Goal: Check status: Check status

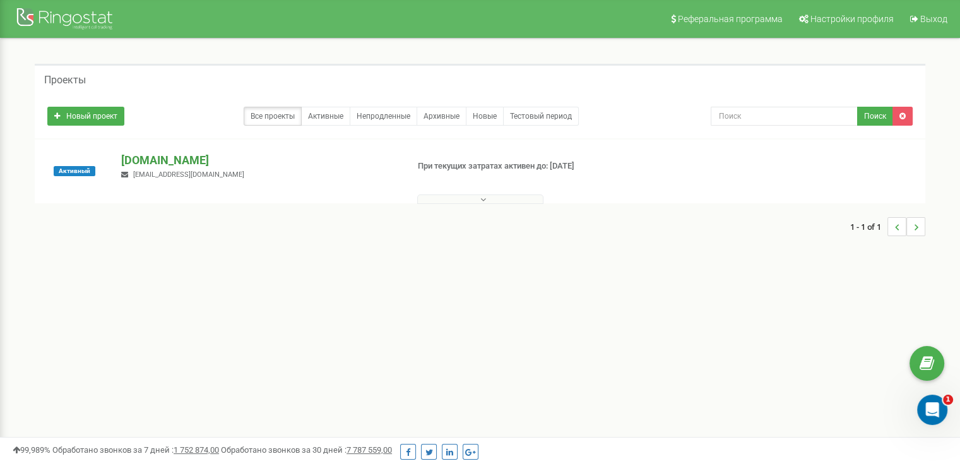
click at [225, 159] on p "[DOMAIN_NAME]" at bounding box center [259, 160] width 276 height 16
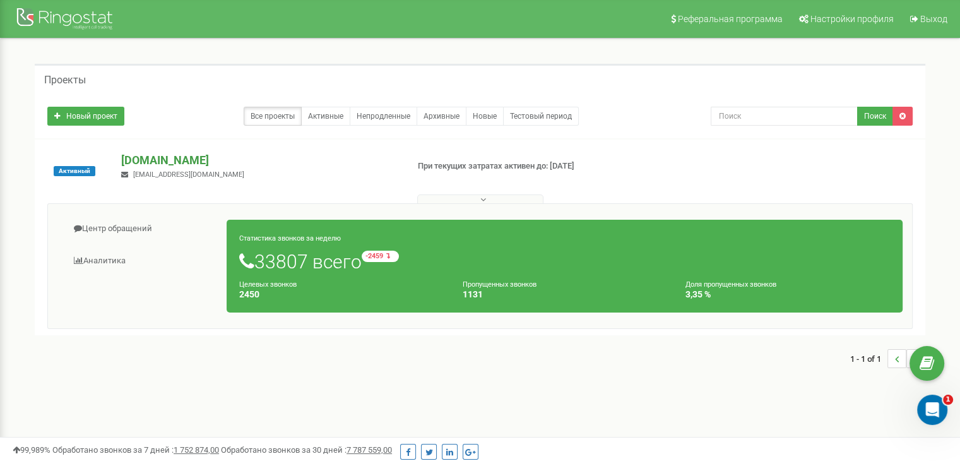
drag, startPoint x: 401, startPoint y: 153, endPoint x: 366, endPoint y: 162, distance: 36.6
click at [366, 162] on p "[DOMAIN_NAME]" at bounding box center [259, 160] width 276 height 16
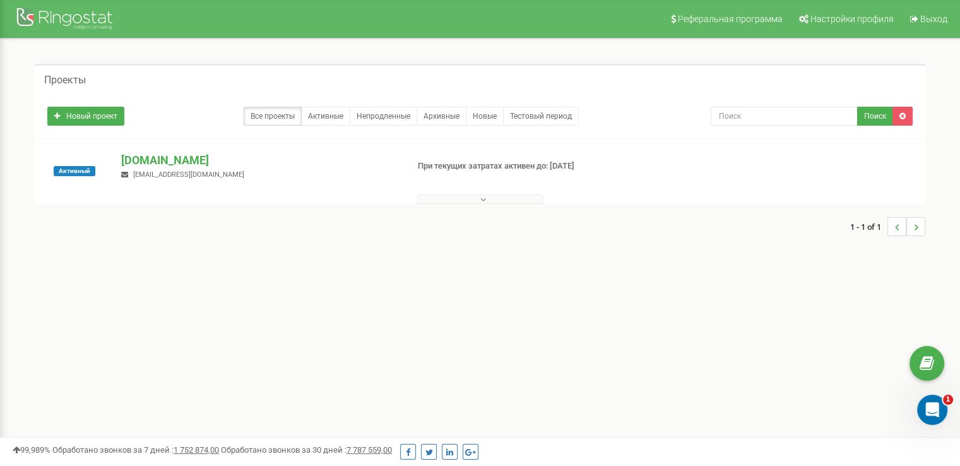
click at [169, 147] on div "Активный [DOMAIN_NAME] [EMAIL_ADDRESS][DOMAIN_NAME] При текущих затратах активе…" at bounding box center [480, 171] width 890 height 64
click at [172, 170] on span "[EMAIL_ADDRESS][DOMAIN_NAME]" at bounding box center [188, 174] width 111 height 8
click at [176, 160] on p "[DOMAIN_NAME]" at bounding box center [259, 160] width 276 height 16
click at [147, 165] on p "[DOMAIN_NAME]" at bounding box center [259, 160] width 276 height 16
click at [149, 163] on p "[DOMAIN_NAME]" at bounding box center [259, 160] width 276 height 16
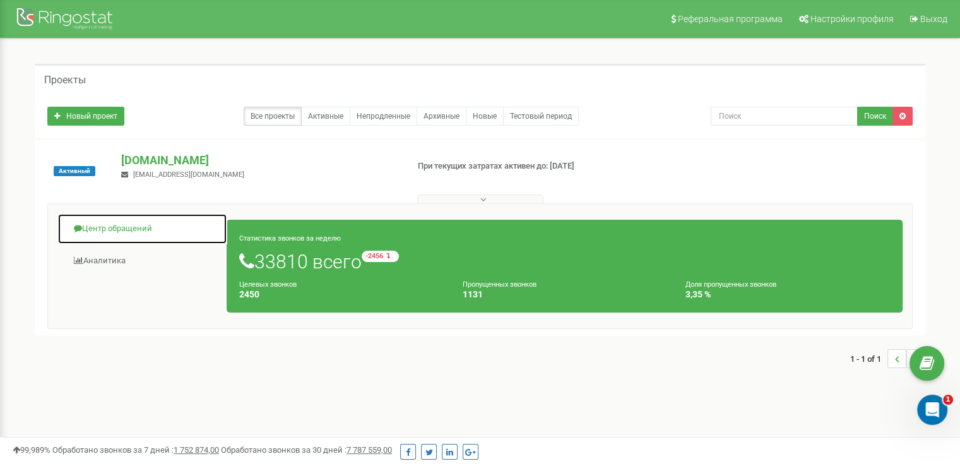
click at [157, 219] on link "Центр обращений" at bounding box center [142, 228] width 170 height 31
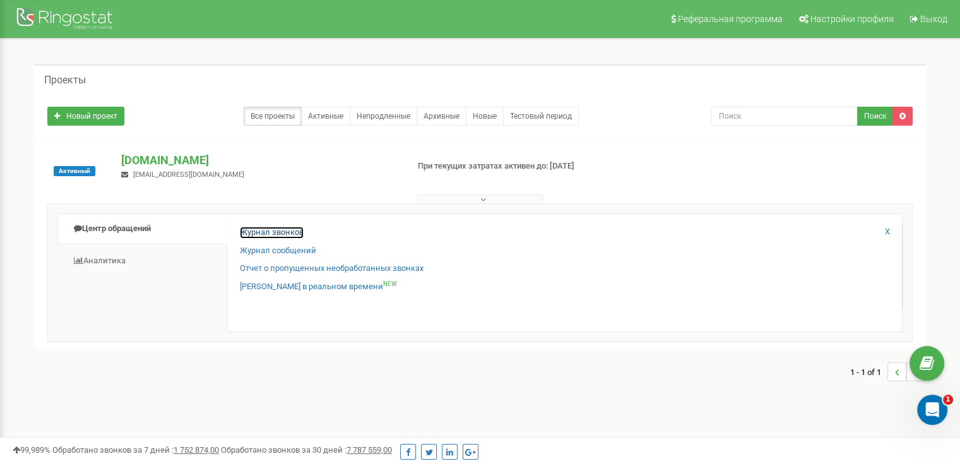
click at [283, 230] on link "Журнал звонков" at bounding box center [272, 233] width 64 height 12
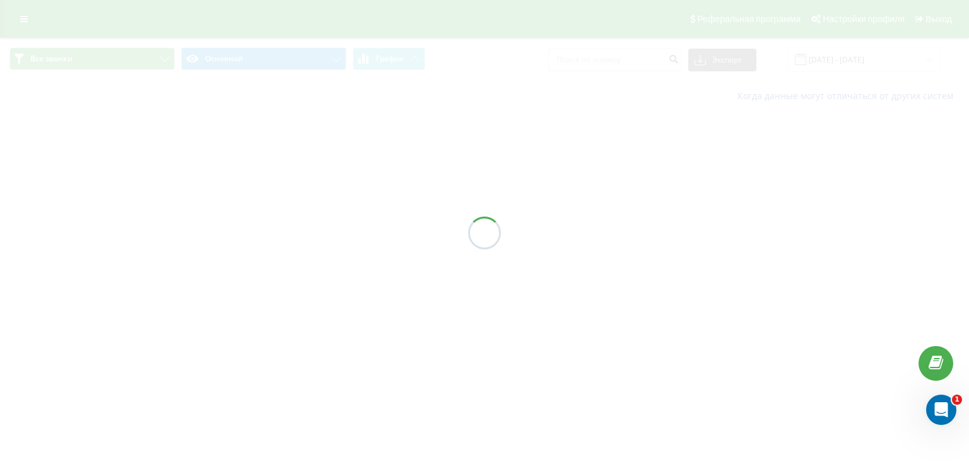
drag, startPoint x: 374, startPoint y: 86, endPoint x: 299, endPoint y: 157, distance: 102.7
click at [297, 157] on div at bounding box center [484, 233] width 969 height 466
click at [802, 55] on div at bounding box center [484, 233] width 969 height 466
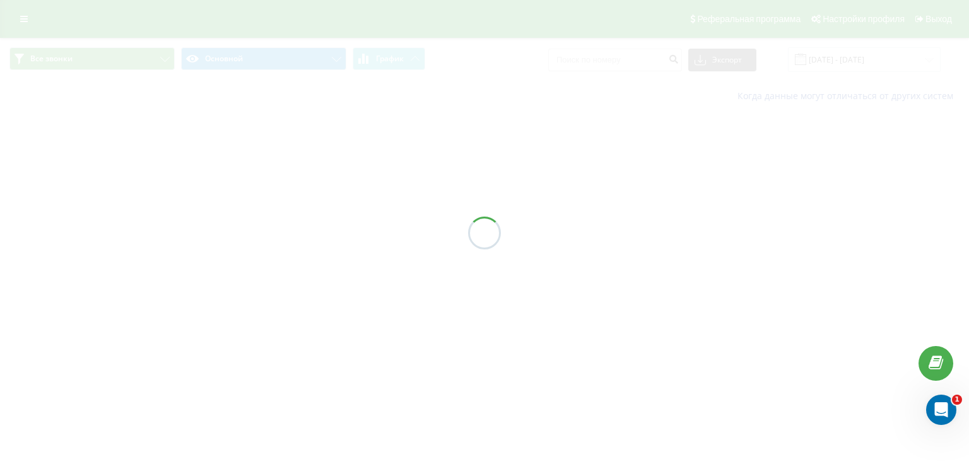
click at [808, 56] on div at bounding box center [484, 233] width 969 height 466
click at [823, 64] on div at bounding box center [484, 233] width 969 height 466
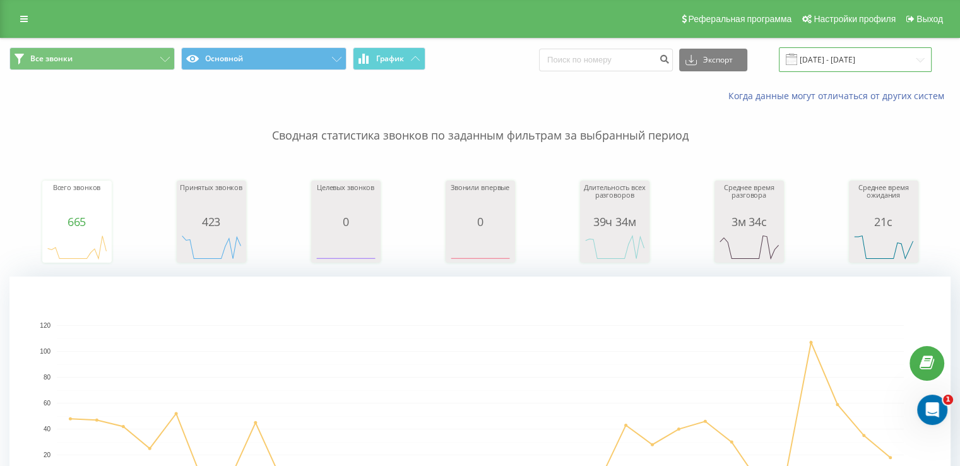
click at [873, 69] on input "21.07.2025 - 21.08.2025" at bounding box center [855, 59] width 153 height 25
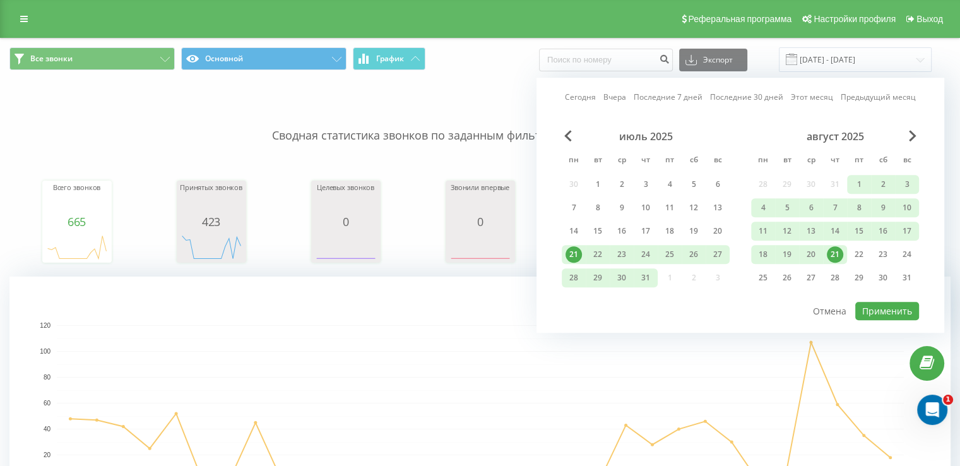
click at [840, 245] on div "21" at bounding box center [835, 254] width 24 height 19
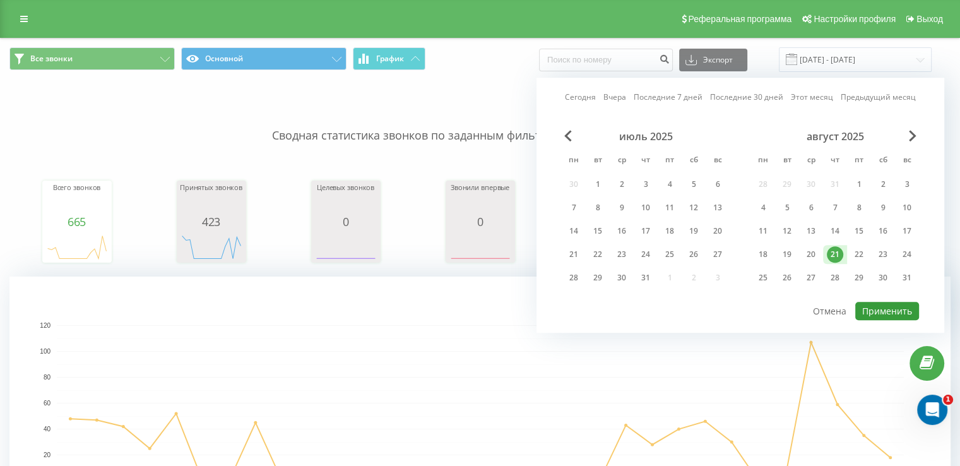
click at [880, 310] on button "Применить" at bounding box center [887, 311] width 64 height 18
type input "21.08.2025 - 21.08.2025"
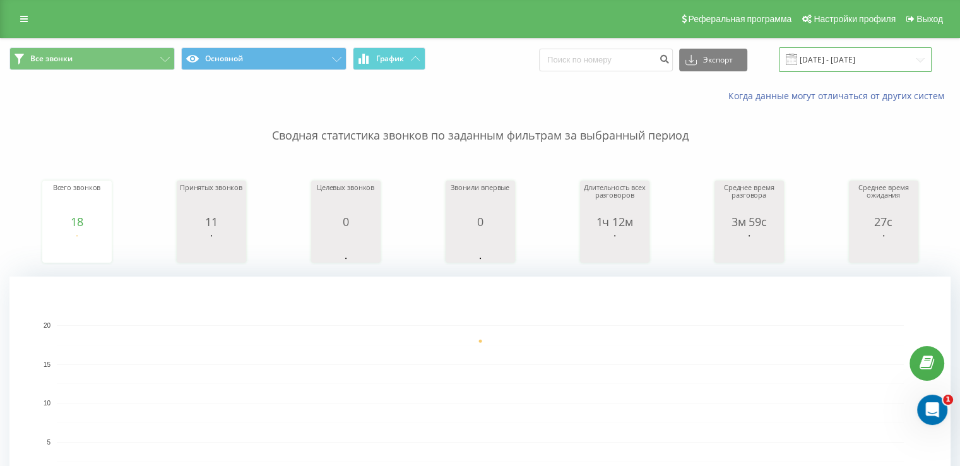
click at [846, 54] on input "21.08.2025 - 21.08.2025" at bounding box center [855, 59] width 153 height 25
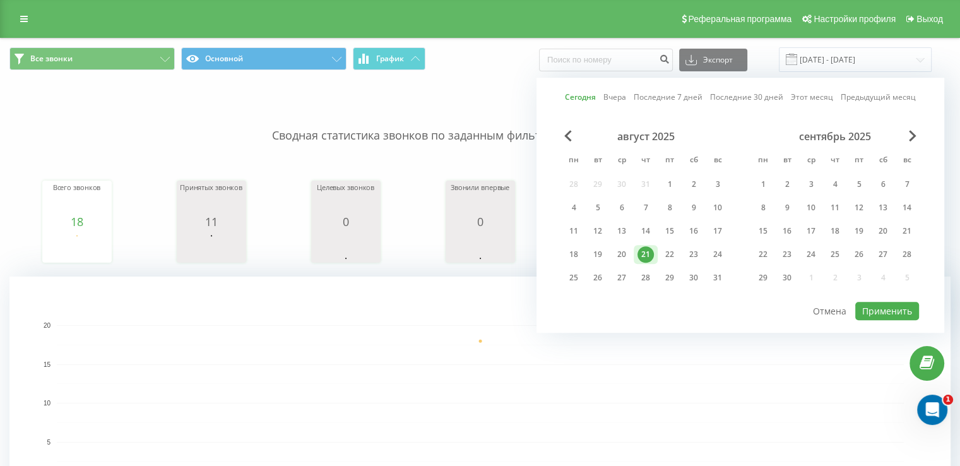
click at [899, 296] on div "август 2025 пн вт ср чт пт сб вс 28 29 30 31 1 2 3 4 5 6 7 8 9 10 11 12 13 14 1…" at bounding box center [740, 215] width 357 height 170
click at [901, 312] on button "Применить" at bounding box center [887, 311] width 64 height 18
click at [0, 0] on div at bounding box center [0, 0] width 0 height 0
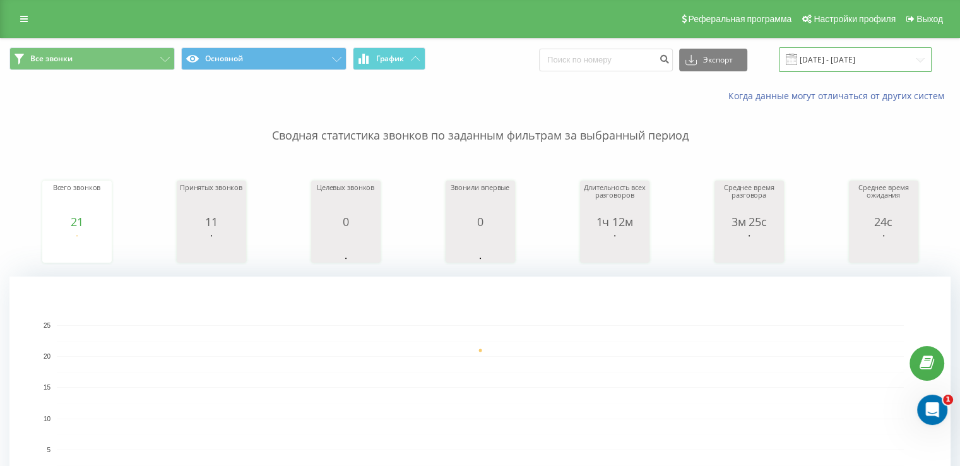
click at [835, 61] on input "21.08.2025 - 21.08.2025" at bounding box center [855, 59] width 153 height 25
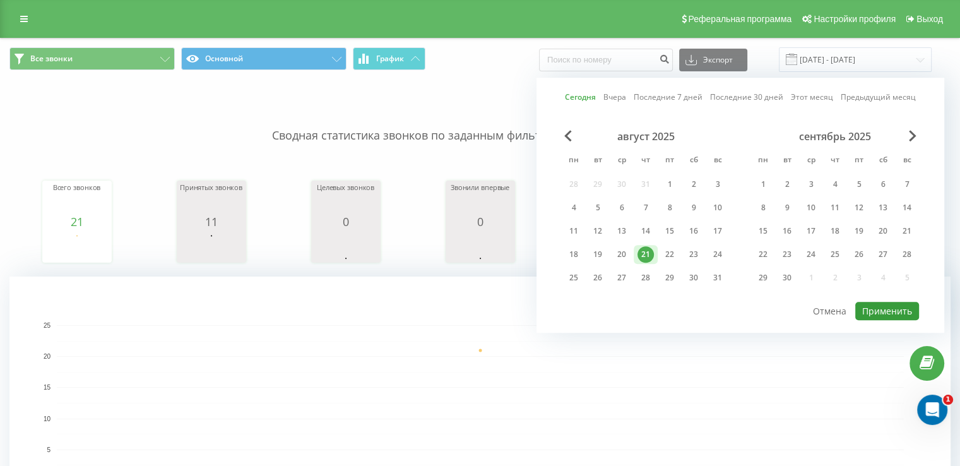
click at [886, 309] on button "Применить" at bounding box center [887, 311] width 64 height 18
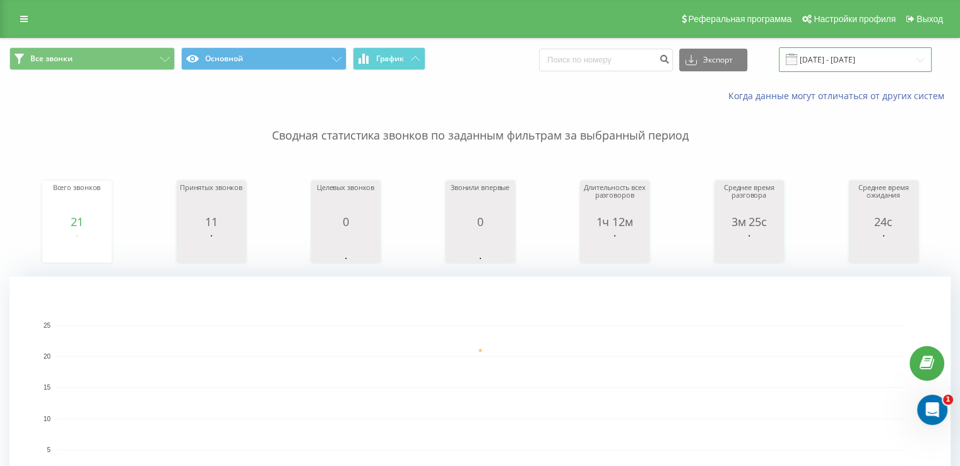
click at [892, 61] on input "21.08.2025 - 21.08.2025" at bounding box center [855, 59] width 153 height 25
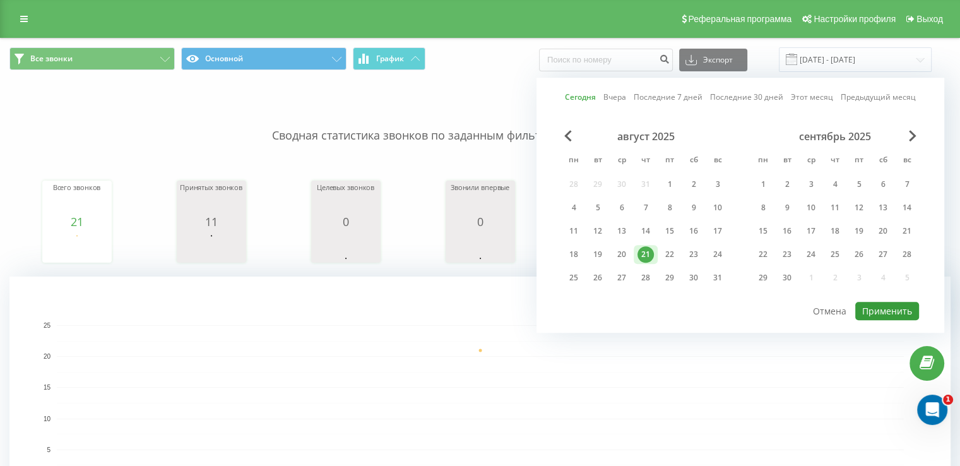
click at [899, 303] on button "Применить" at bounding box center [887, 311] width 64 height 18
